Goal: Information Seeking & Learning: Find specific fact

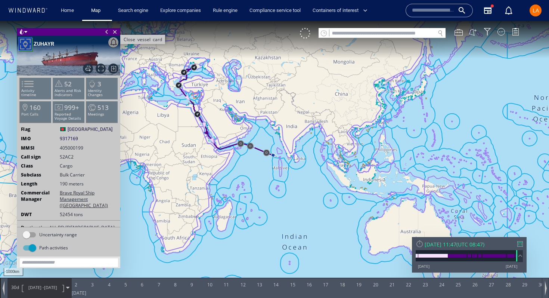
click at [117, 34] on span "Close vessel card" at bounding box center [115, 31] width 8 height 7
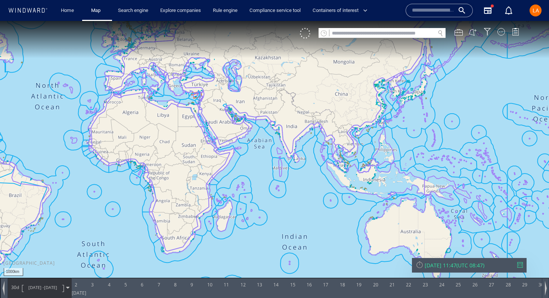
click at [350, 35] on input "text" at bounding box center [383, 33] width 106 height 10
paste input "*******"
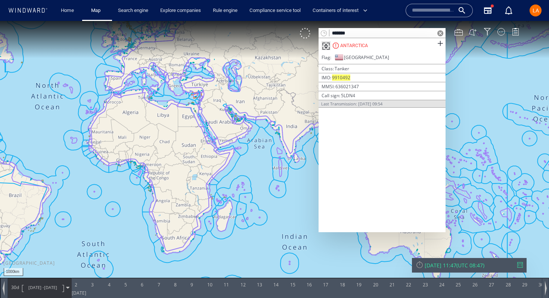
type input "*******"
click at [404, 47] on div "ANTARCTICA" at bounding box center [382, 45] width 127 height 15
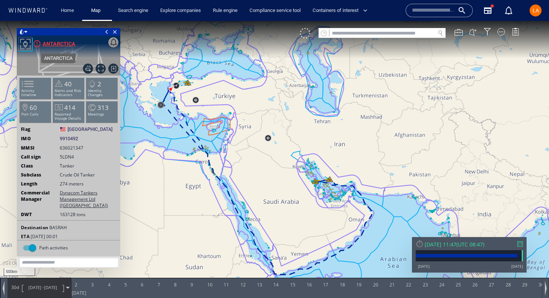
click at [67, 43] on div "ANTARCTICA" at bounding box center [59, 43] width 33 height 9
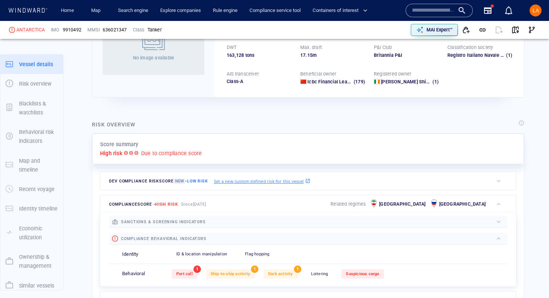
scroll to position [19, 0]
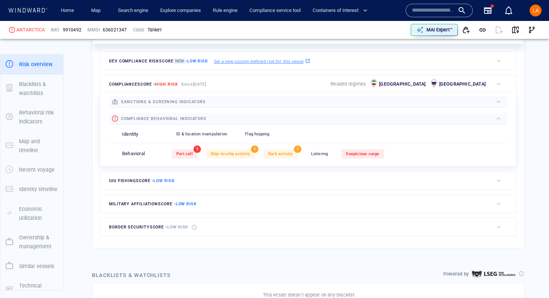
scroll to position [213, 0]
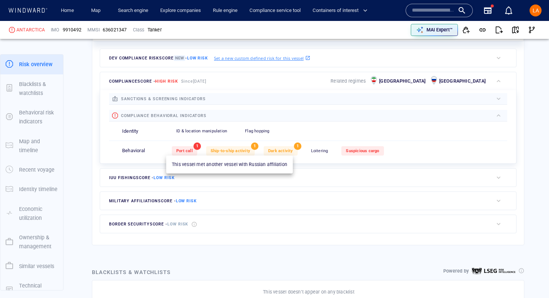
click at [225, 151] on span "Ship-to-ship activity" at bounding box center [231, 150] width 40 height 5
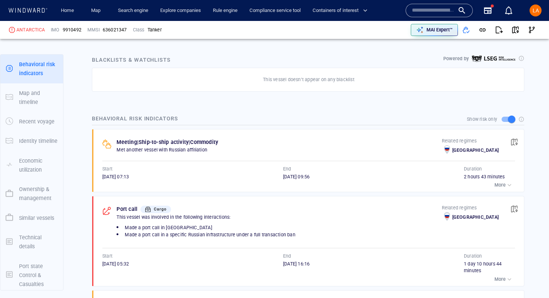
scroll to position [426, 0]
click at [508, 186] on div "button" at bounding box center [509, 183] width 7 height 7
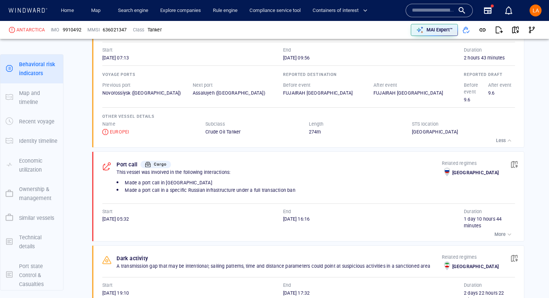
scroll to position [542, 0]
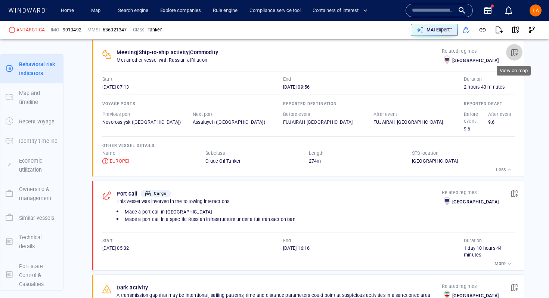
click at [515, 52] on span "button" at bounding box center [514, 52] width 7 height 7
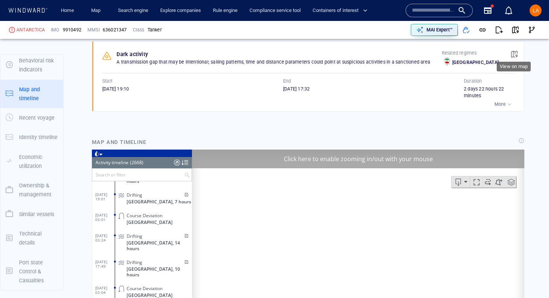
scroll to position [760, 0]
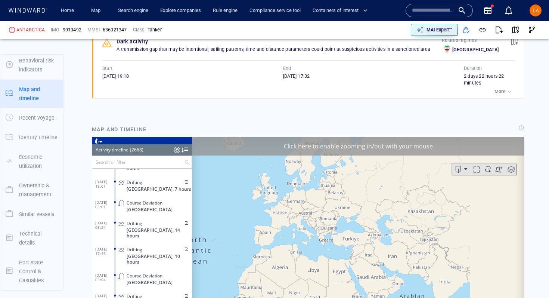
scroll to position [53621, 0]
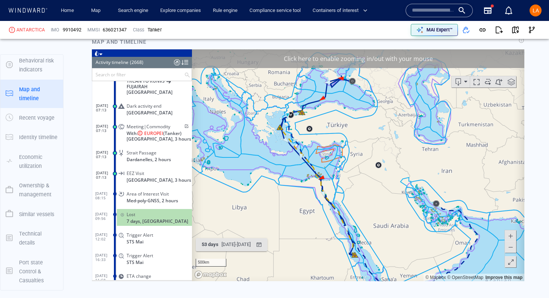
scroll to position [848, 0]
click at [515, 27] on span "button" at bounding box center [515, 29] width 7 height 7
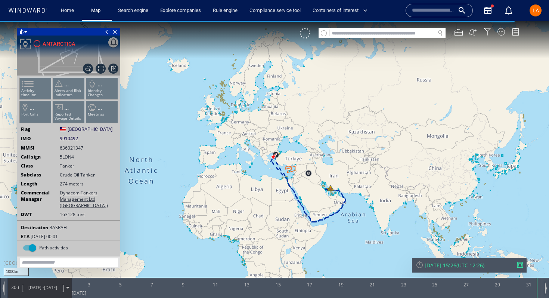
click at [457, 266] on div "[DATE] 15:26" at bounding box center [441, 265] width 32 height 7
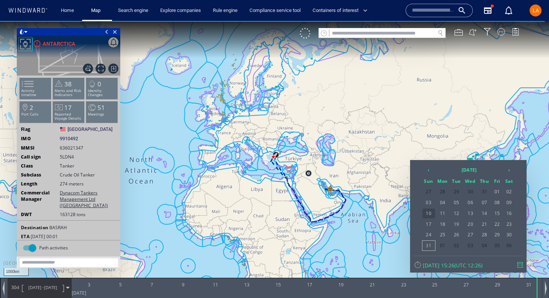
click at [428, 217] on span "10" at bounding box center [429, 214] width 13 height 10
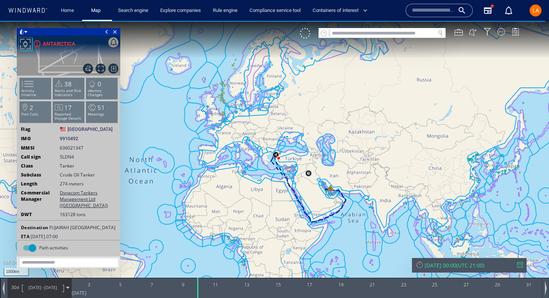
click at [36, 290] on span "[DATE] - [DATE]" at bounding box center [43, 287] width 38 height 19
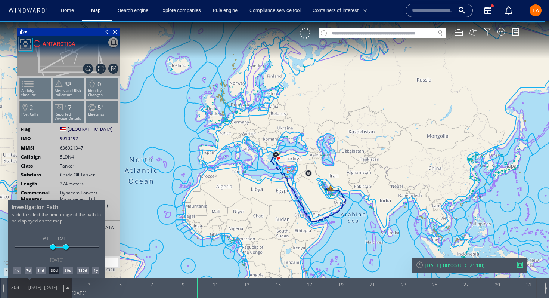
click at [28, 272] on div "7d" at bounding box center [28, 269] width 7 height 7
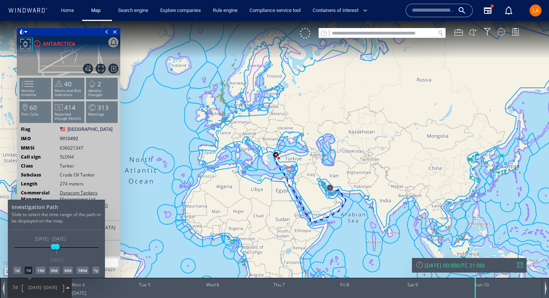
click at [285, 160] on div at bounding box center [274, 159] width 549 height 277
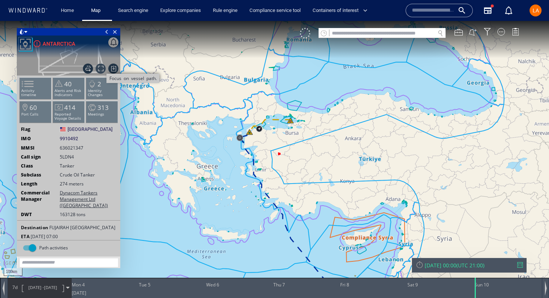
click at [98, 72] on span "Focus on vessel path." at bounding box center [101, 69] width 10 height 10
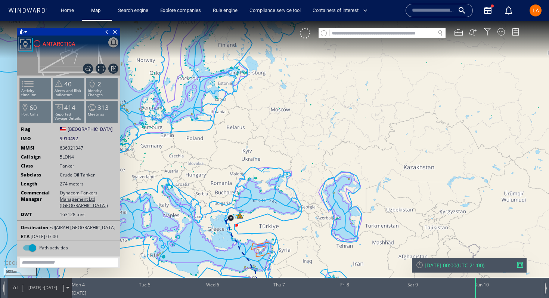
drag, startPoint x: 211, startPoint y: 194, endPoint x: 267, endPoint y: 269, distance: 94.0
click at [267, 269] on canvas "Map" at bounding box center [274, 155] width 549 height 269
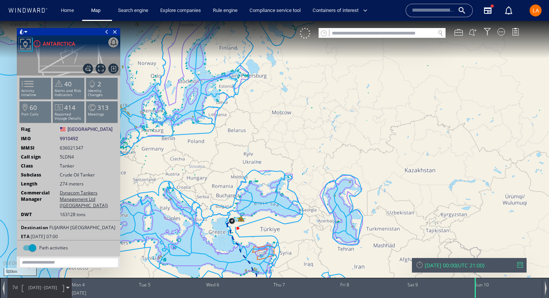
click at [457, 264] on div "[DATE] 00:00" at bounding box center [441, 265] width 32 height 7
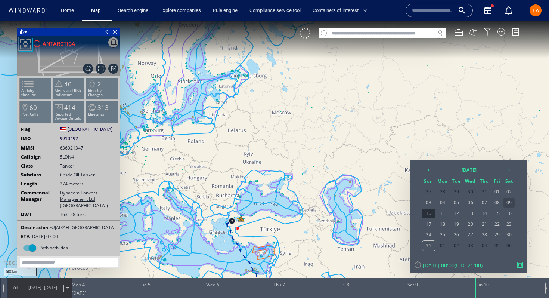
click at [511, 206] on span "09" at bounding box center [509, 203] width 11 height 10
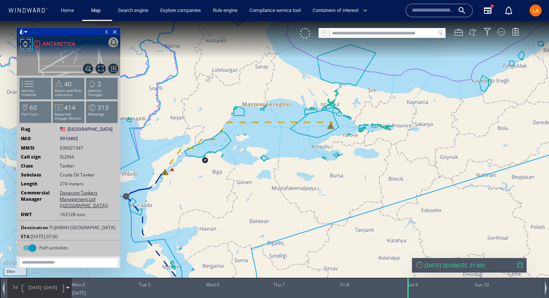
drag, startPoint x: 232, startPoint y: 197, endPoint x: 289, endPoint y: 193, distance: 57.3
click at [289, 193] on canvas "Map" at bounding box center [274, 155] width 549 height 269
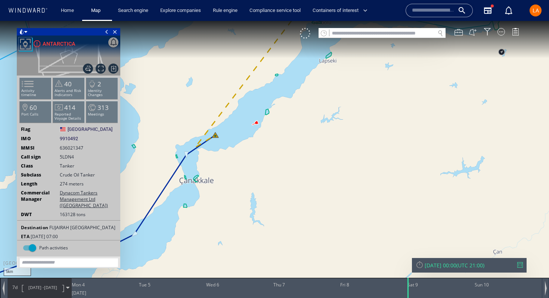
click at [43, 290] on span "[DATE] - [DATE]" at bounding box center [43, 287] width 38 height 19
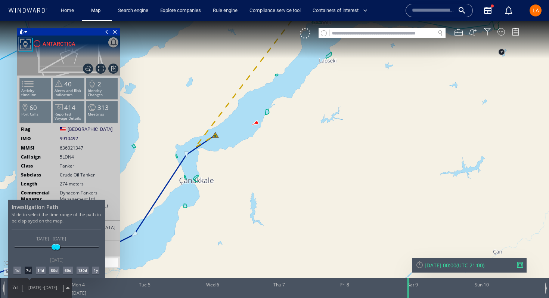
click at [56, 269] on div "30d" at bounding box center [54, 269] width 10 height 7
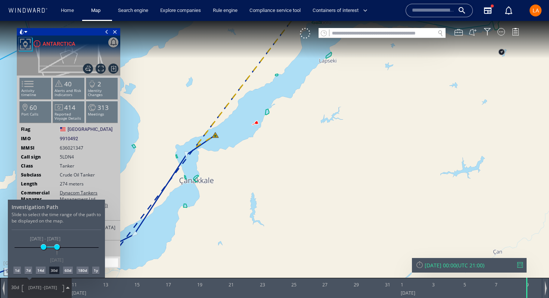
click at [38, 272] on div "14d" at bounding box center [41, 269] width 10 height 7
click at [204, 217] on div at bounding box center [274, 159] width 549 height 277
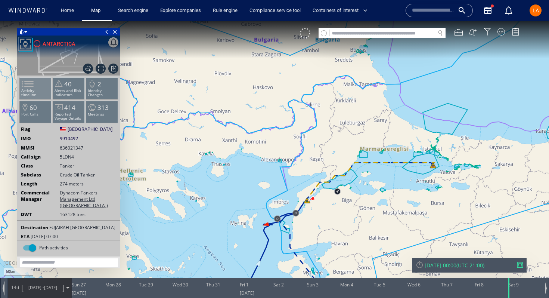
click at [36, 89] on p "Activity timeline" at bounding box center [36, 93] width 32 height 8
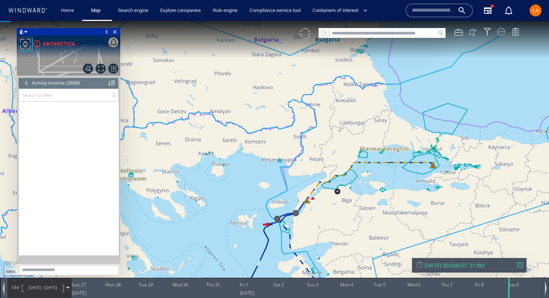
scroll to position [53621, 0]
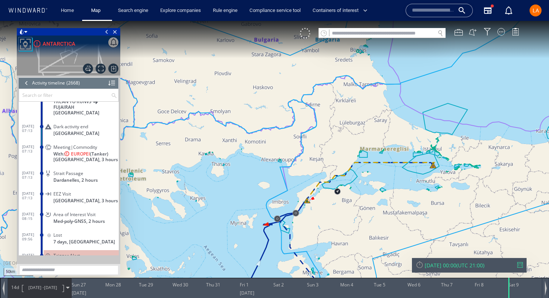
click at [27, 82] on div at bounding box center [26, 82] width 8 height 11
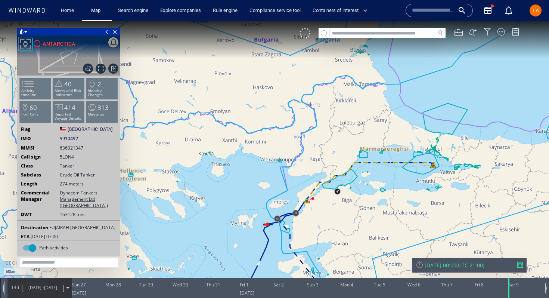
click at [27, 82] on span at bounding box center [23, 83] width 11 height 11
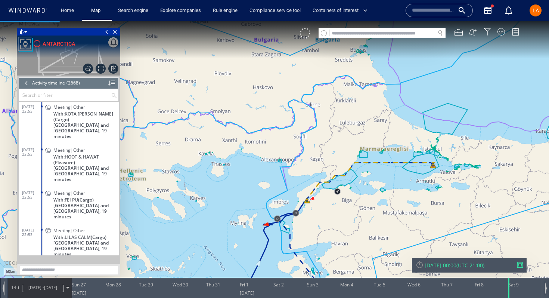
scroll to position [52799, 0]
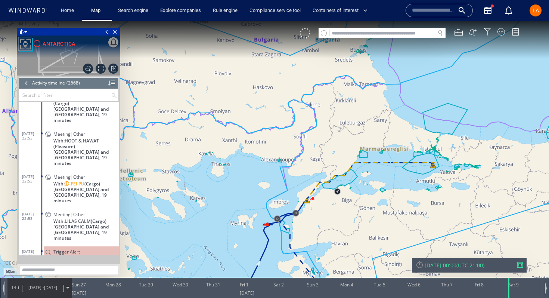
click at [53, 172] on div "Meeting|Other With: FEI PU (Cargo) [GEOGRAPHIC_DATA] and [GEOGRAPHIC_DATA], 19 …" at bounding box center [81, 189] width 75 height 34
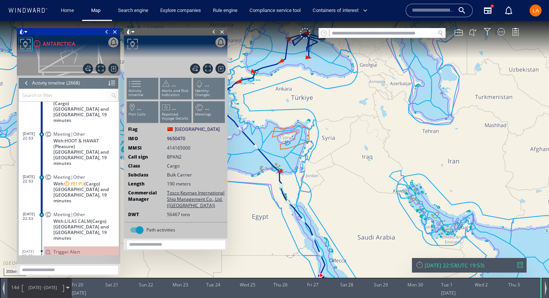
scroll to position [52758, 0]
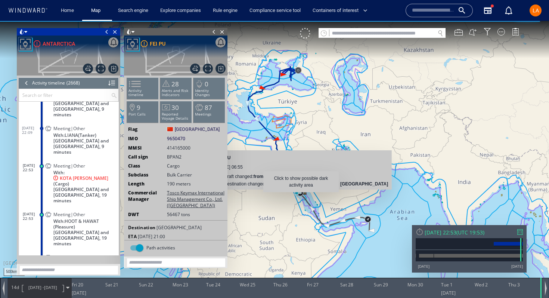
click at [308, 207] on canvas "Map" at bounding box center [274, 155] width 549 height 269
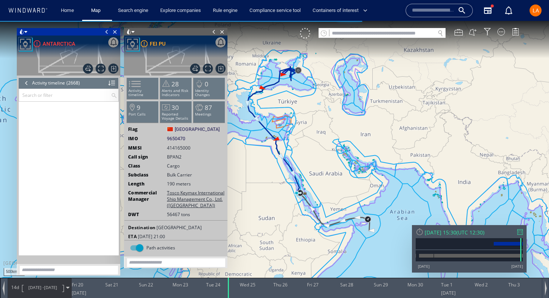
scroll to position [51874, 0]
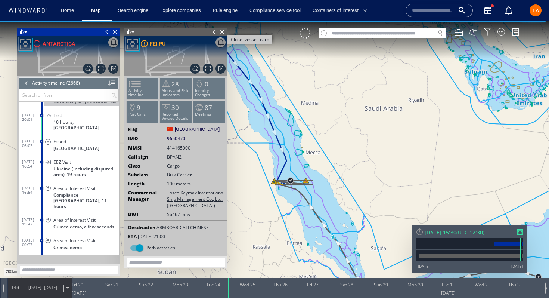
click at [221, 32] on span "Close vessel card" at bounding box center [222, 31] width 8 height 7
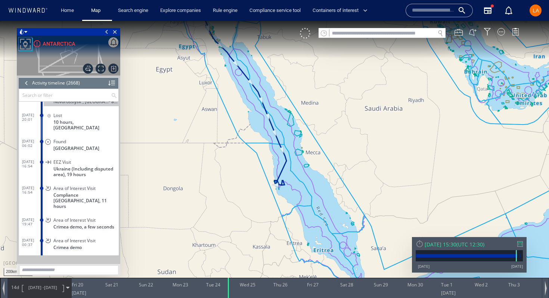
click at [26, 83] on div at bounding box center [26, 82] width 8 height 11
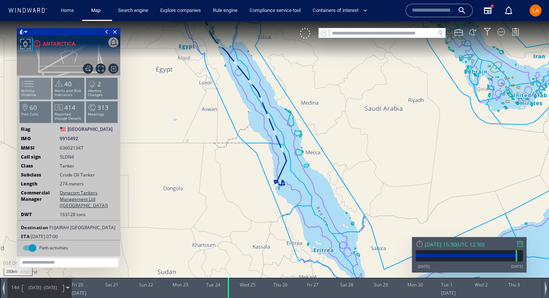
click at [29, 89] on span at bounding box center [23, 83] width 11 height 11
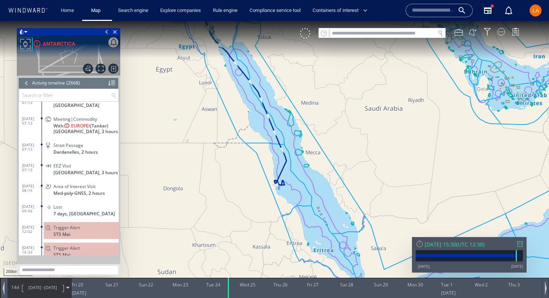
scroll to position [53649, 0]
click at [56, 135] on span "[GEOGRAPHIC_DATA], 3 hours" at bounding box center [85, 132] width 65 height 6
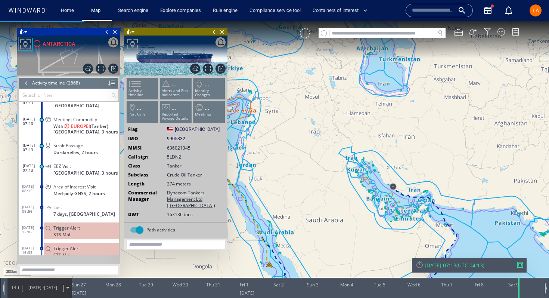
scroll to position [53621, 0]
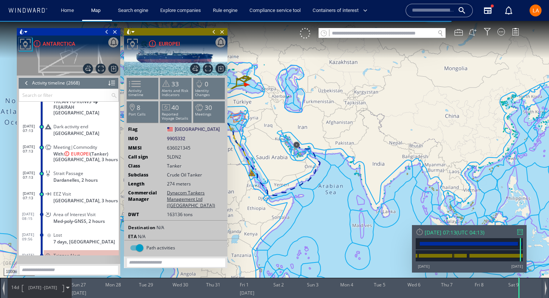
drag, startPoint x: 248, startPoint y: 76, endPoint x: 317, endPoint y: 70, distance: 69.0
click at [318, 71] on canvas "Map" at bounding box center [274, 155] width 549 height 269
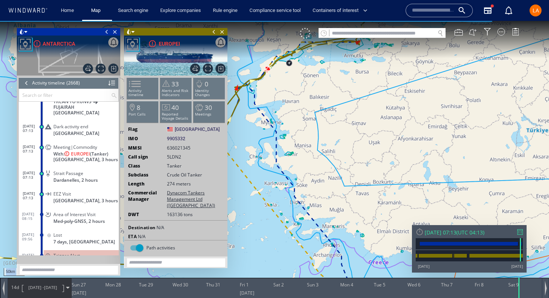
drag, startPoint x: 287, startPoint y: 95, endPoint x: 287, endPoint y: 153, distance: 58.7
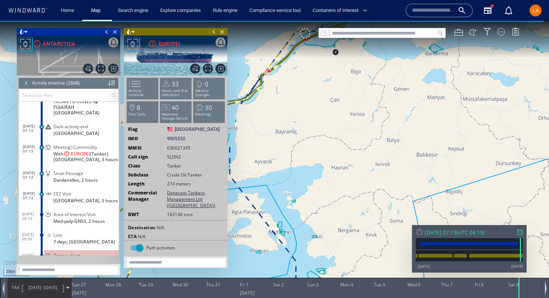
drag, startPoint x: 319, startPoint y: 53, endPoint x: 377, endPoint y: 97, distance: 72.0
click at [377, 97] on canvas "Map" at bounding box center [274, 155] width 549 height 269
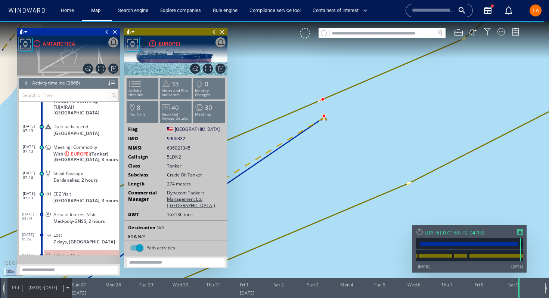
drag, startPoint x: 327, startPoint y: 117, endPoint x: 542, endPoint y: 134, distance: 216.0
click at [542, 134] on canvas "Map" at bounding box center [274, 155] width 549 height 269
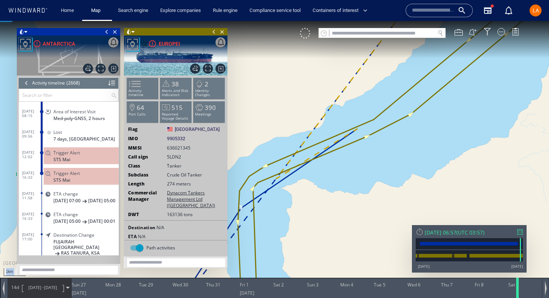
scroll to position [53621, 0]
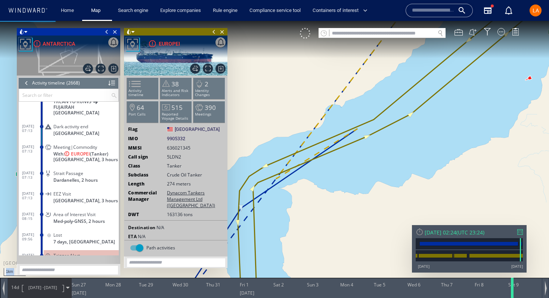
drag, startPoint x: 521, startPoint y: 296, endPoint x: 517, endPoint y: 293, distance: 4.5
click at [517, 293] on div at bounding box center [513, 288] width 7 height 20
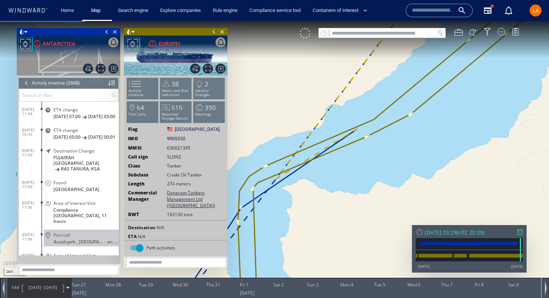
click at [549, 293] on div at bounding box center [545, 288] width 7 height 20
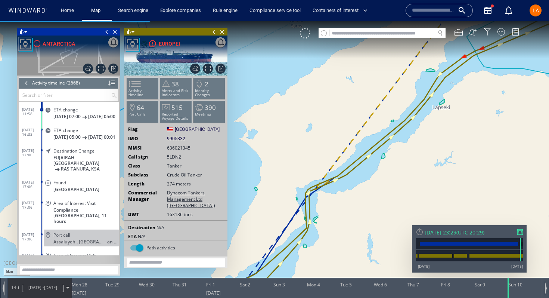
drag, startPoint x: 496, startPoint y: 179, endPoint x: 367, endPoint y: 192, distance: 129.6
click at [367, 191] on canvas "Map" at bounding box center [274, 155] width 549 height 269
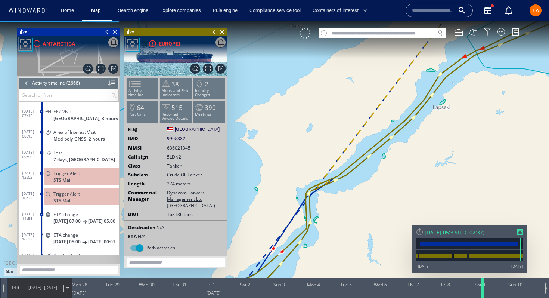
scroll to position [53621, 0]
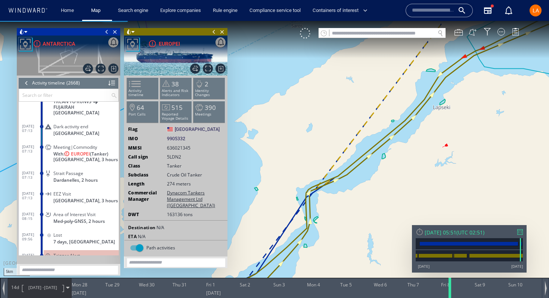
drag, startPoint x: 509, startPoint y: 287, endPoint x: 451, endPoint y: 297, distance: 59.2
click at [451, 297] on div at bounding box center [451, 288] width 7 height 20
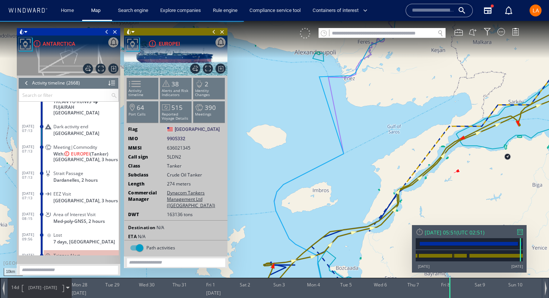
click at [302, 35] on div at bounding box center [305, 33] width 10 height 10
click at [303, 37] on div "VM" at bounding box center [305, 33] width 10 height 10
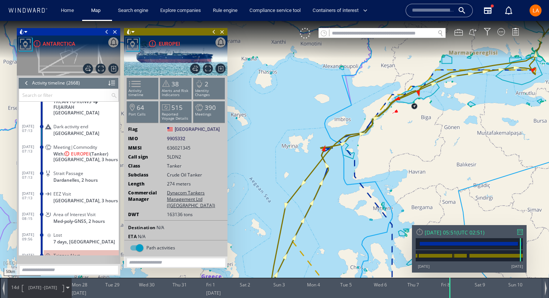
drag, startPoint x: 383, startPoint y: 131, endPoint x: 321, endPoint y: 172, distance: 74.4
click at [321, 173] on canvas "Map" at bounding box center [274, 155] width 549 height 269
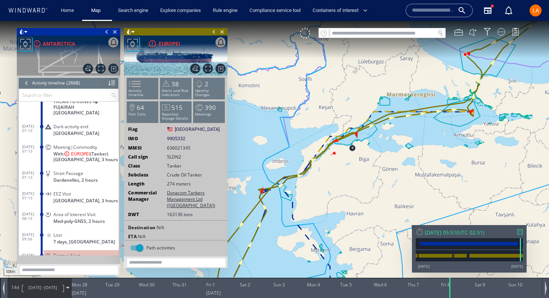
click at [58, 157] on span "[GEOGRAPHIC_DATA], 3 hours" at bounding box center [85, 160] width 65 height 6
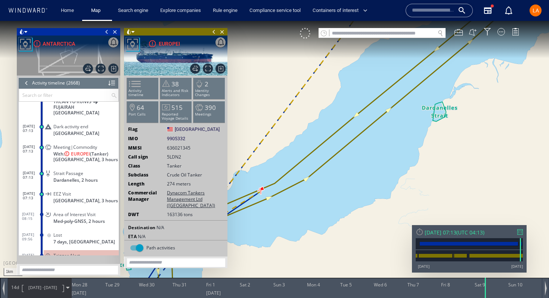
drag, startPoint x: 250, startPoint y: 206, endPoint x: 313, endPoint y: 177, distance: 69.6
click at [313, 177] on canvas "Map" at bounding box center [274, 155] width 549 height 269
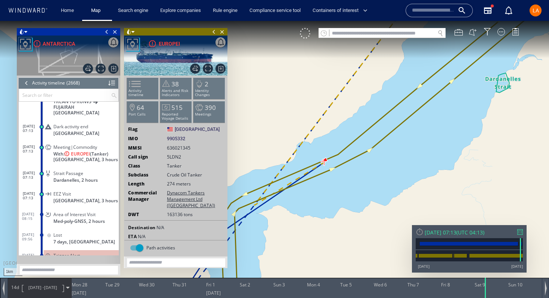
click at [27, 84] on div at bounding box center [26, 82] width 8 height 11
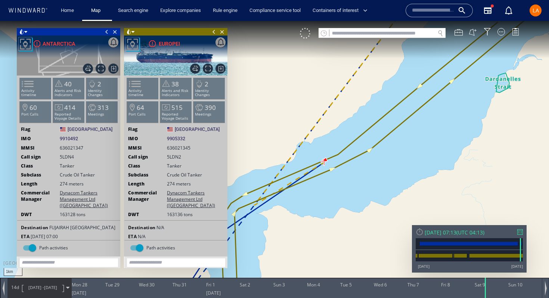
drag, startPoint x: 84, startPoint y: 149, endPoint x: 56, endPoint y: 151, distance: 28.1
click at [57, 151] on ww-ship-dashboard-identity "Flag [GEOGRAPHIC_DATA] [GEOGRAPHIC_DATA] IMO 9910492 9910492 MMSI [PHONE_NUMBER…" at bounding box center [68, 198] width 103 height 145
drag, startPoint x: 59, startPoint y: 151, endPoint x: 87, endPoint y: 148, distance: 28.9
click at [87, 149] on ww-ship-dashboard-identity "Flag [GEOGRAPHIC_DATA] [GEOGRAPHIC_DATA] IMO 9910492 9910492 MMSI [PHONE_NUMBER…" at bounding box center [68, 198] width 103 height 145
copy span "636021347"
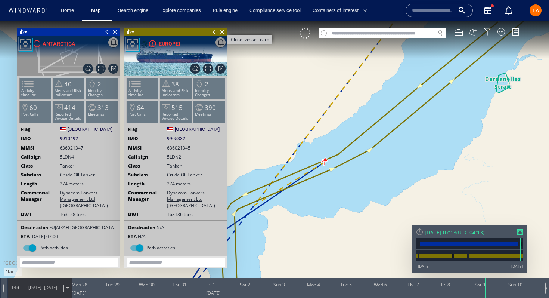
click at [223, 30] on span "Close vessel card" at bounding box center [222, 31] width 8 height 7
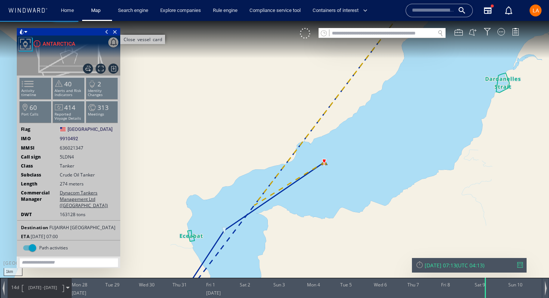
click at [112, 31] on span "Close vessel card" at bounding box center [115, 31] width 8 height 7
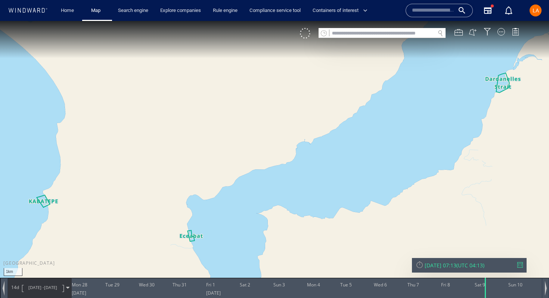
click at [337, 33] on input "text" at bounding box center [383, 33] width 106 height 10
paste input "*******"
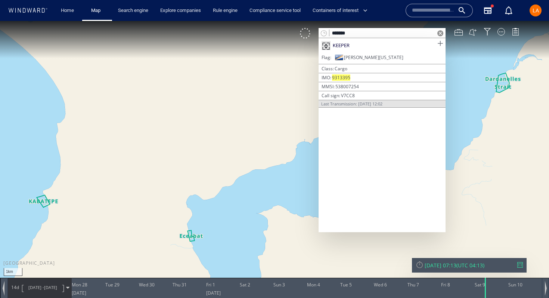
type input "*******"
click at [441, 46] on span at bounding box center [440, 43] width 9 height 9
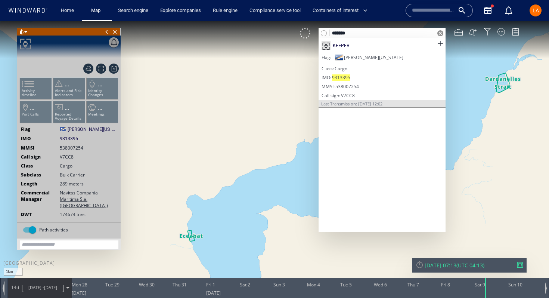
click at [439, 34] on span at bounding box center [441, 33] width 6 height 6
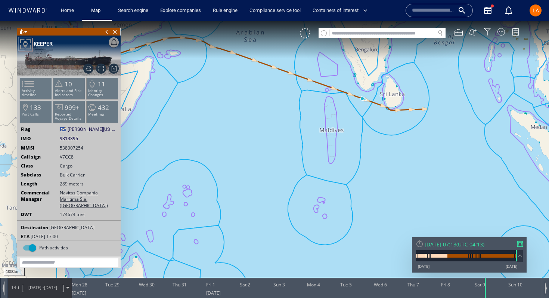
drag, startPoint x: 240, startPoint y: 88, endPoint x: 248, endPoint y: 150, distance: 62.5
click at [248, 150] on canvas "Map" at bounding box center [274, 155] width 549 height 269
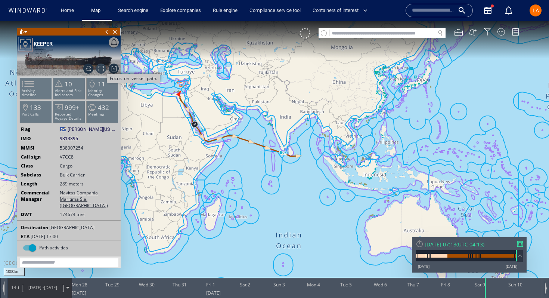
click at [100, 70] on span "Focus on vessel path." at bounding box center [101, 69] width 10 height 10
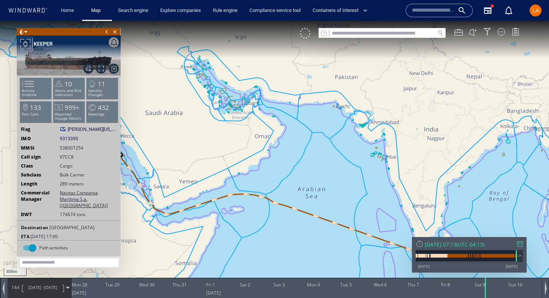
drag, startPoint x: 192, startPoint y: 112, endPoint x: 255, endPoint y: 127, distance: 65.1
click at [255, 127] on canvas "Map" at bounding box center [274, 155] width 549 height 269
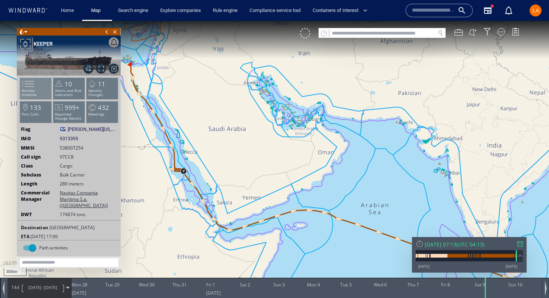
click at [18, 85] on span at bounding box center [23, 83] width 11 height 11
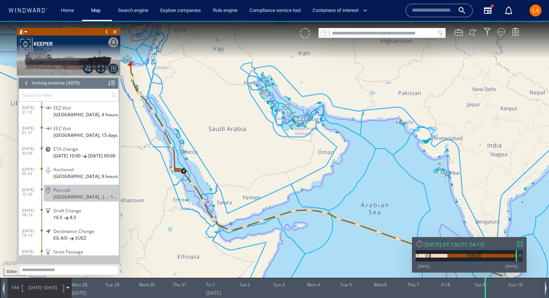
scroll to position [98137, 0]
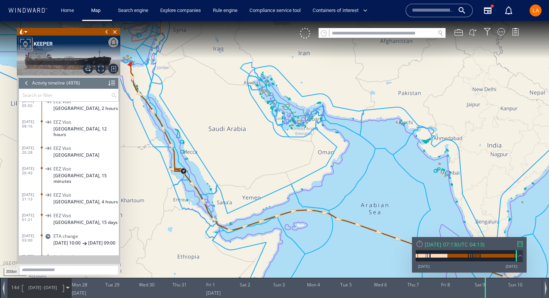
click at [336, 35] on input "text" at bounding box center [383, 33] width 106 height 10
paste input "*******"
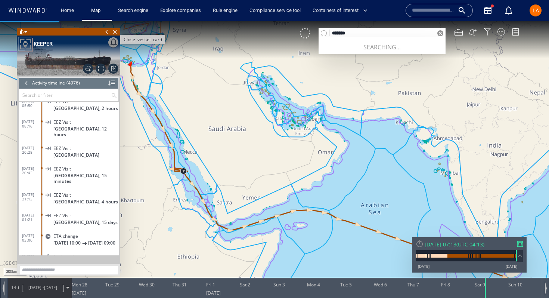
type input "*******"
click at [117, 34] on span "Close vessel card" at bounding box center [115, 31] width 8 height 7
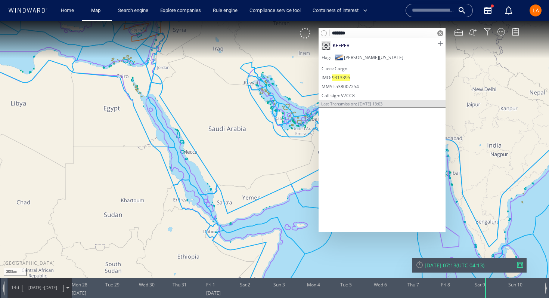
click at [439, 46] on span at bounding box center [440, 43] width 9 height 9
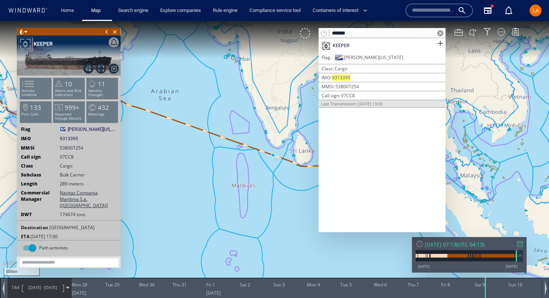
click at [442, 33] on span at bounding box center [441, 33] width 6 height 6
